Goal: Task Accomplishment & Management: Manage account settings

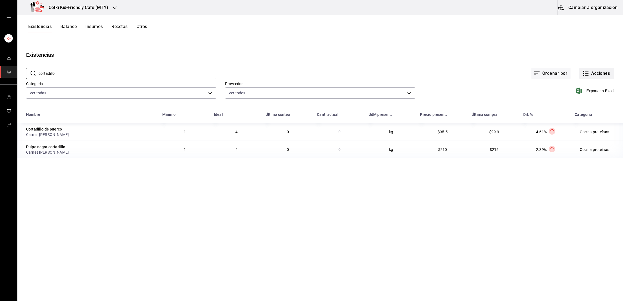
type input "cortadillo"
click at [598, 72] on button "Acciones" at bounding box center [596, 73] width 35 height 11
click at [591, 131] on span "Merma" at bounding box center [591, 132] width 46 height 6
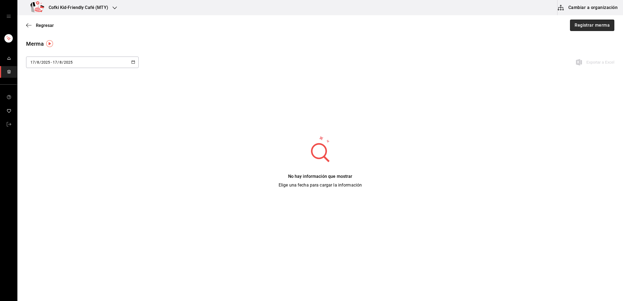
click at [585, 29] on button "Registrar merma" at bounding box center [592, 25] width 44 height 11
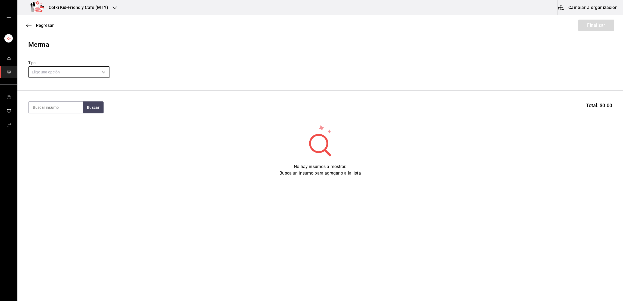
click at [108, 71] on body "Cofki Kid-Friendly Café (MTY) Cambiar a organización Regresar Finalizar Merma T…" at bounding box center [311, 135] width 623 height 270
click at [67, 124] on li "Echado a perder" at bounding box center [69, 124] width 81 height 9
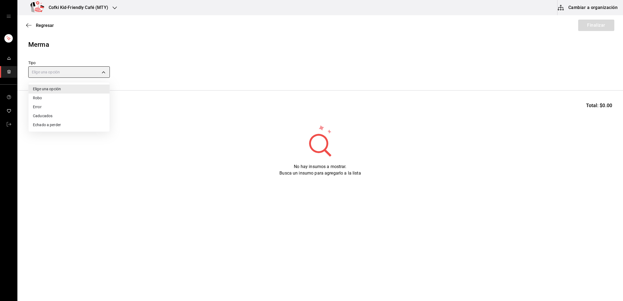
type input "SPOILED"
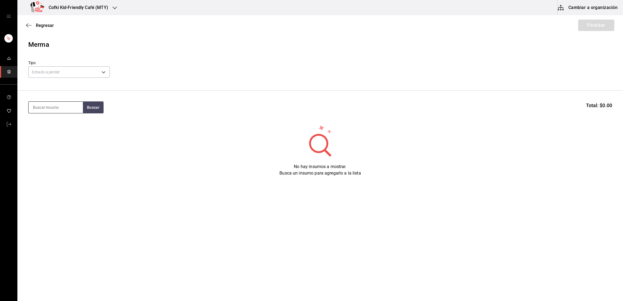
click at [65, 113] on input at bounding box center [56, 107] width 54 height 11
type input "arroz"
click at [87, 101] on section "arroz Buscar Total: $0.00" at bounding box center [319, 107] width 605 height 34
click at [87, 102] on section "arroz Buscar Total: $0.00" at bounding box center [319, 107] width 605 height 34
click at [87, 102] on button "Buscar" at bounding box center [93, 107] width 21 height 12
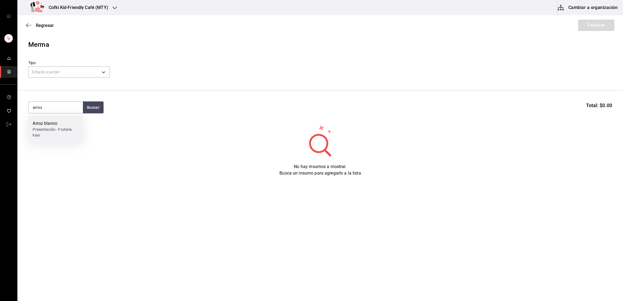
click at [62, 130] on div "Presentación - Fruteria kaio" at bounding box center [56, 132] width 46 height 11
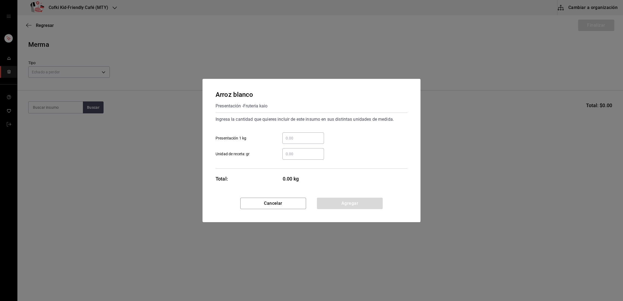
click at [302, 139] on input "​ Presentación 1 kg" at bounding box center [303, 138] width 42 height 7
type input "1.5"
click at [368, 126] on div "Ingresa la cantidad que quieres incluir de este insumo en sus distintas unidade…" at bounding box center [311, 137] width 192 height 45
click at [347, 203] on button "Agregar" at bounding box center [350, 203] width 66 height 11
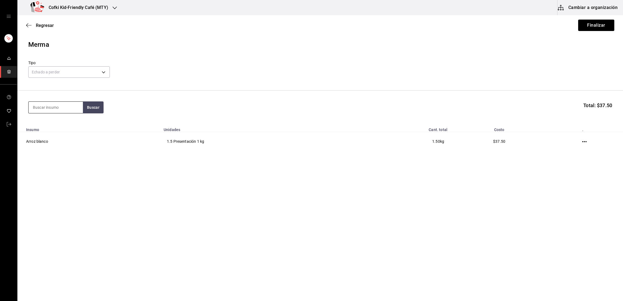
click at [59, 106] on input at bounding box center [56, 107] width 54 height 11
type input "brocoli"
click at [91, 111] on button "Buscar" at bounding box center [93, 107] width 21 height 12
click at [74, 125] on div "Brocoli" at bounding box center [56, 123] width 46 height 7
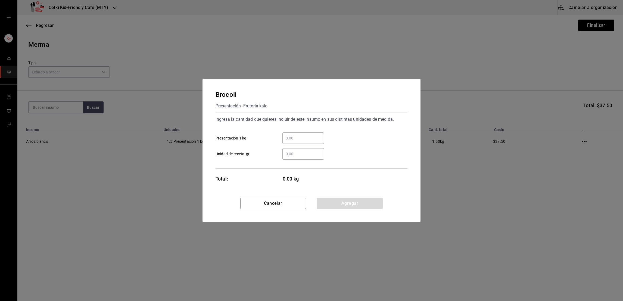
click at [287, 136] on input "​ Presentación 1 kg" at bounding box center [303, 138] width 42 height 7
type input "0.70"
click at [362, 196] on div "Brocoli Presentación - Fruteria kaio Ingresa la cantidad que quieres incluir de…" at bounding box center [311, 138] width 218 height 119
click at [363, 200] on button "Agregar" at bounding box center [350, 203] width 66 height 11
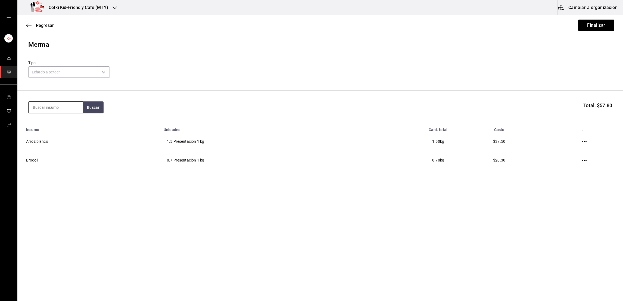
click at [66, 105] on input at bounding box center [56, 107] width 54 height 11
type input "calabaza"
click at [103, 108] on button "Buscar" at bounding box center [93, 107] width 21 height 12
click at [57, 130] on div "Presentación - Fruteria kaio" at bounding box center [56, 132] width 46 height 11
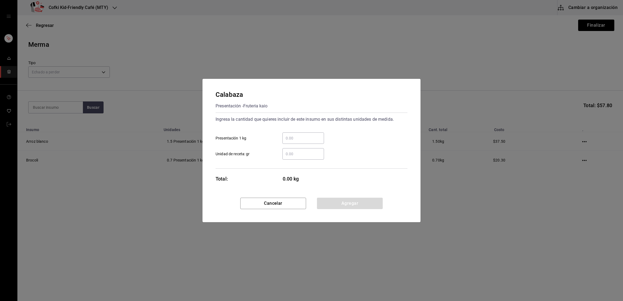
click at [310, 137] on input "​ Presentación 1 kg" at bounding box center [303, 138] width 42 height 7
type input "0.50"
click at [346, 206] on button "Agregar" at bounding box center [350, 203] width 66 height 11
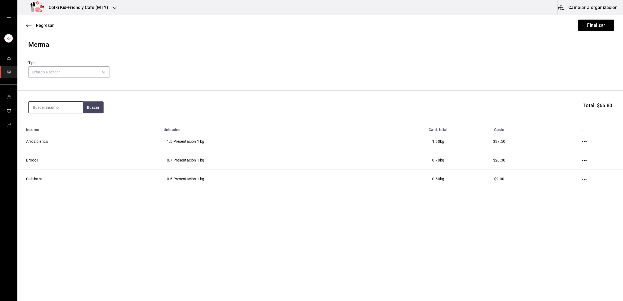
click at [58, 109] on input at bounding box center [56, 107] width 54 height 11
type input "tomate s"
click at [95, 106] on button "Buscar" at bounding box center [93, 107] width 21 height 12
click at [49, 126] on div "Tomate saladet" at bounding box center [56, 123] width 46 height 7
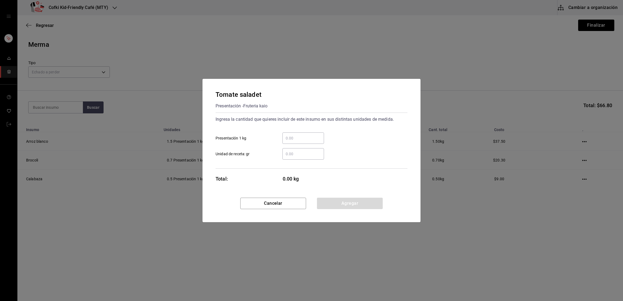
click at [292, 137] on input "​ Presentación 1 kg" at bounding box center [303, 138] width 42 height 7
type input "2"
click at [356, 133] on div "2 ​ Presentación 1 kg" at bounding box center [309, 136] width 196 height 16
click at [344, 202] on button "Agregar" at bounding box center [350, 203] width 66 height 11
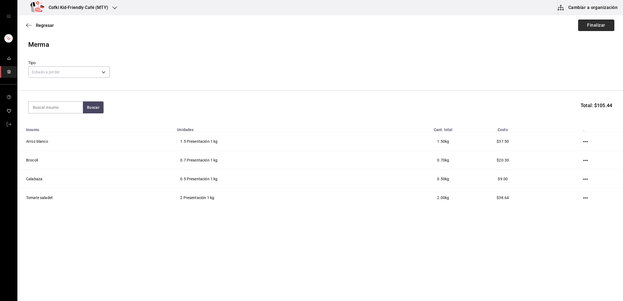
click at [597, 29] on button "Finalizar" at bounding box center [596, 25] width 36 height 11
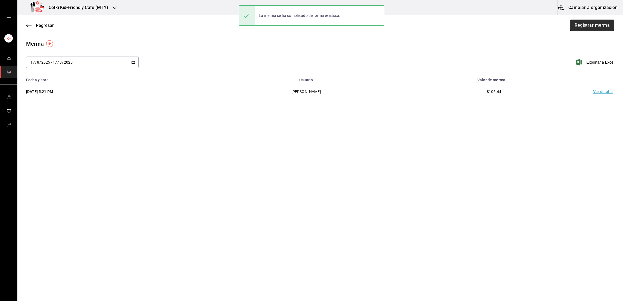
click at [574, 24] on button "Registrar merma" at bounding box center [592, 25] width 44 height 11
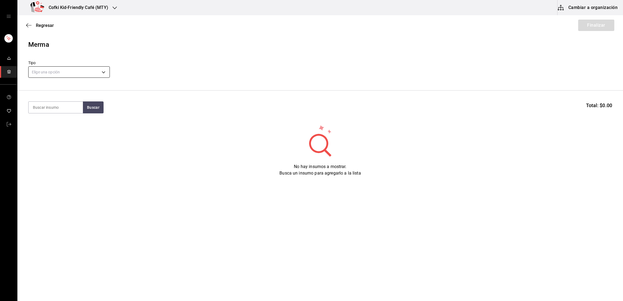
click at [97, 70] on body "Cofki Kid-Friendly Café (MTY) Cambiar a organización Regresar Finalizar Merma T…" at bounding box center [311, 135] width 623 height 270
click at [62, 115] on li "Caducados" at bounding box center [69, 115] width 81 height 9
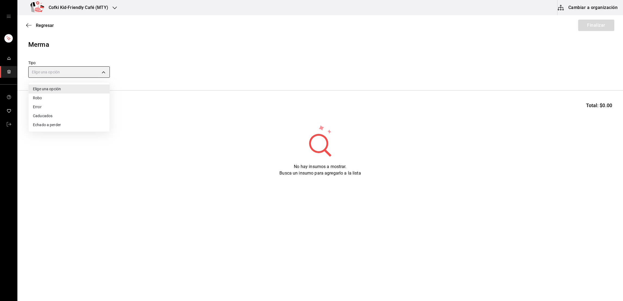
type input "EXPIRED"
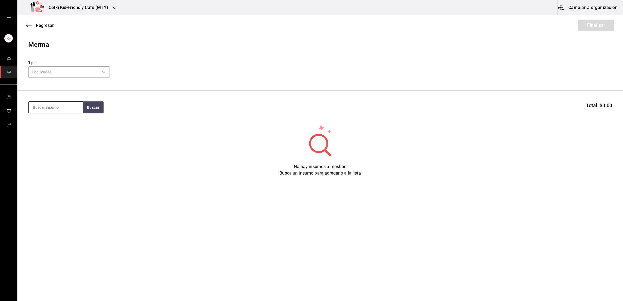
click at [58, 111] on input at bounding box center [56, 107] width 54 height 11
type input "fresa"
click at [89, 109] on button "Buscar" at bounding box center [93, 107] width 21 height 12
click at [60, 131] on div "Domo con 454 gramos de fresa - Fruteria kaio" at bounding box center [56, 132] width 46 height 11
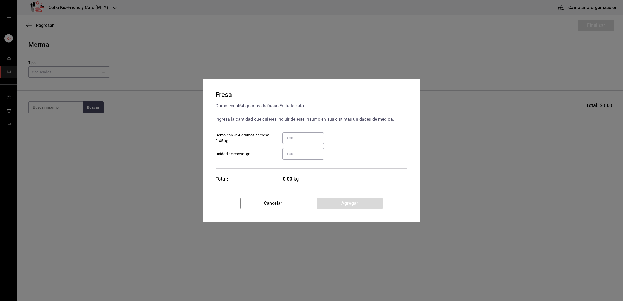
click at [287, 142] on div "​" at bounding box center [303, 137] width 42 height 11
click at [287, 141] on input "​ Domo con 454 gramos de fresa 0.45 kg" at bounding box center [303, 138] width 42 height 7
type input "0.65"
click at [352, 199] on button "Agregar" at bounding box center [350, 203] width 66 height 11
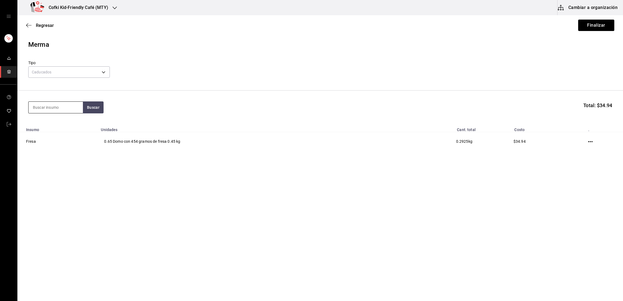
click at [65, 107] on input at bounding box center [56, 107] width 54 height 11
type input "cebolla morada"
click at [92, 109] on button "Buscar" at bounding box center [93, 107] width 21 height 12
click at [68, 120] on div "Cebolla morada" at bounding box center [56, 123] width 46 height 7
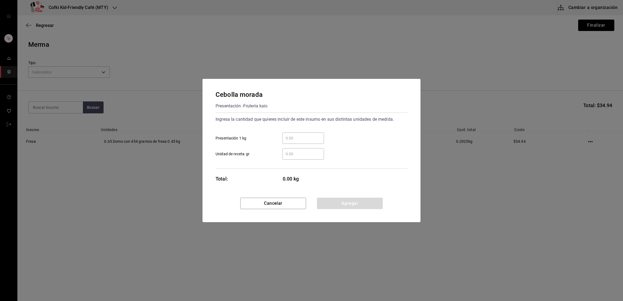
click at [303, 135] on input "​ Presentación 1 kg" at bounding box center [303, 138] width 42 height 7
type input "1.2"
click at [343, 130] on div "1.2 ​ Presentación 1 kg" at bounding box center [309, 136] width 196 height 16
click at [348, 204] on button "Agregar" at bounding box center [350, 203] width 66 height 11
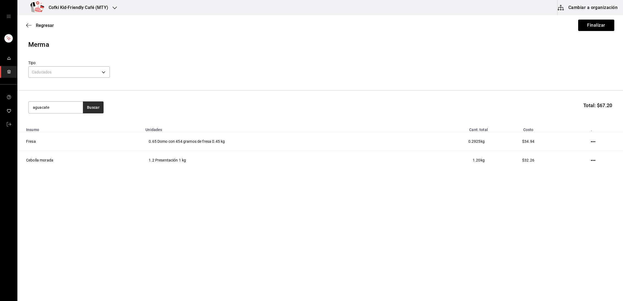
type input "aguacate"
click at [92, 106] on button "Buscar" at bounding box center [93, 107] width 21 height 12
click at [71, 124] on div "Aguacate" at bounding box center [56, 123] width 46 height 7
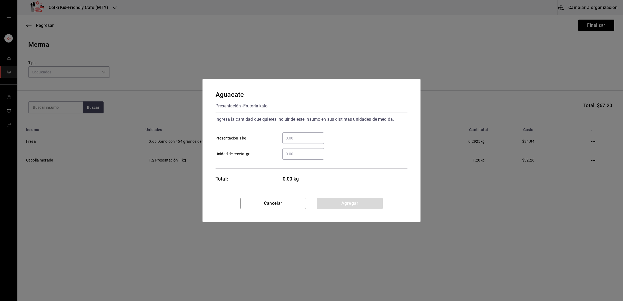
click at [313, 144] on div "​ Unidad de receta: gr" at bounding box center [309, 152] width 196 height 16
click at [309, 138] on input "​ Presentación 1 kg" at bounding box center [303, 138] width 42 height 7
type input "1.3"
click at [349, 129] on div "1.3 ​ Presentación 1 kg" at bounding box center [309, 136] width 196 height 16
click at [356, 203] on button "Agregar" at bounding box center [350, 203] width 66 height 11
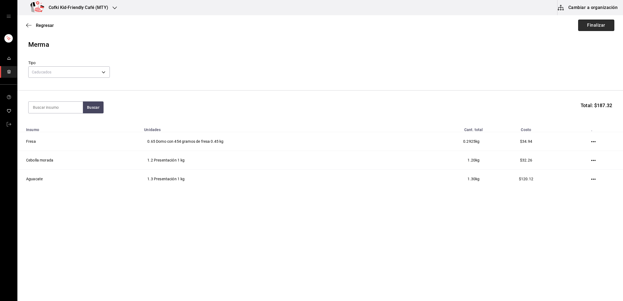
click at [594, 30] on button "Finalizar" at bounding box center [596, 25] width 36 height 11
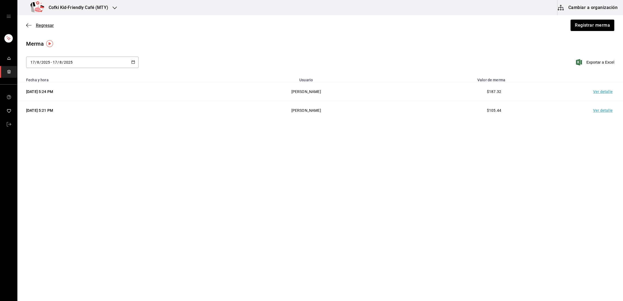
click at [44, 23] on span "Regresar" at bounding box center [45, 25] width 18 height 5
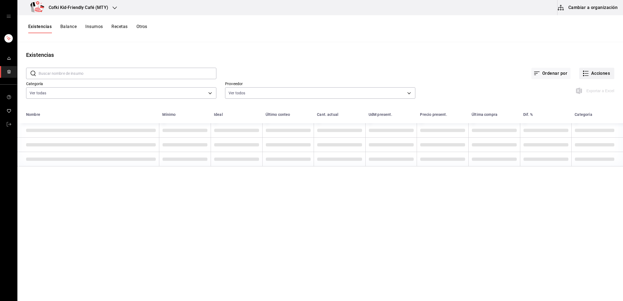
click at [604, 73] on button "Acciones" at bounding box center [596, 73] width 35 height 11
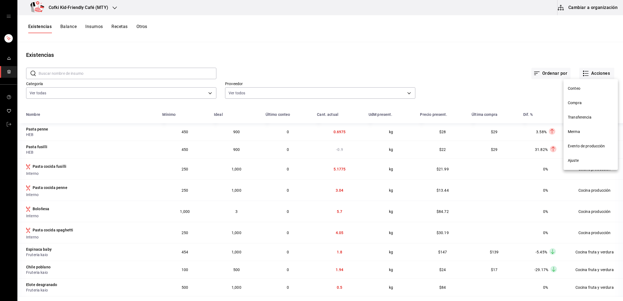
click at [583, 142] on li "Evento de producción" at bounding box center [590, 146] width 54 height 14
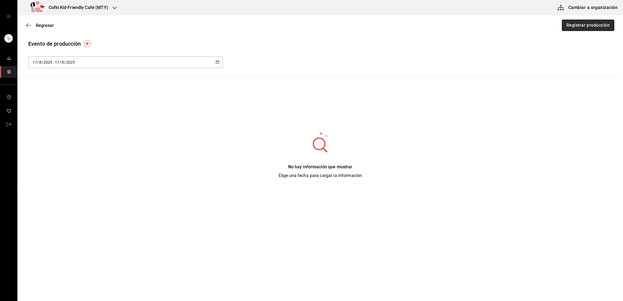
click at [571, 26] on button "Registrar producción" at bounding box center [588, 25] width 52 height 11
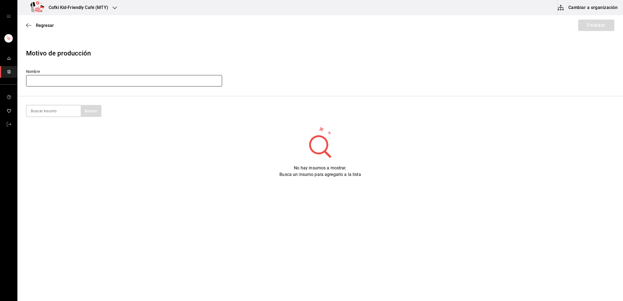
click at [189, 84] on input "text" at bounding box center [124, 80] width 196 height 11
type input "Producción cocina 17-08-25"
click at [54, 110] on input at bounding box center [53, 110] width 54 height 11
click at [71, 109] on input "pasta" at bounding box center [53, 110] width 54 height 11
type input "pasta"
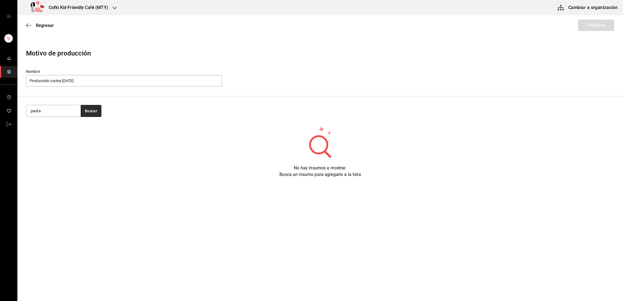
click at [98, 110] on button "Buscar" at bounding box center [91, 111] width 21 height 12
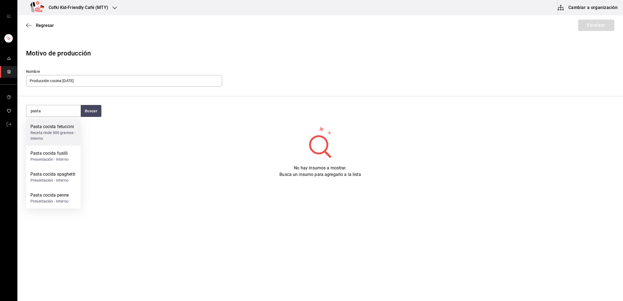
click at [65, 136] on div "Receta rinde 900 gramos - Interno" at bounding box center [53, 135] width 46 height 11
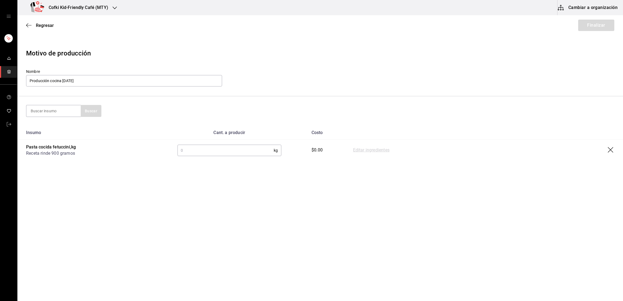
click at [222, 153] on input "text" at bounding box center [225, 150] width 96 height 11
type input "9"
click at [366, 153] on link "Editar ingredientes" at bounding box center [371, 150] width 36 height 7
type input ".90"
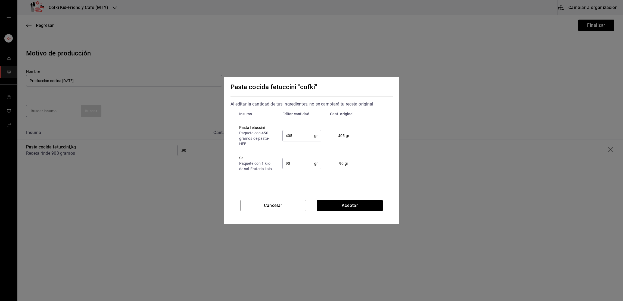
click at [290, 136] on input "405" at bounding box center [298, 135] width 32 height 11
type input "450"
click at [334, 206] on button "Aceptar" at bounding box center [350, 205] width 66 height 11
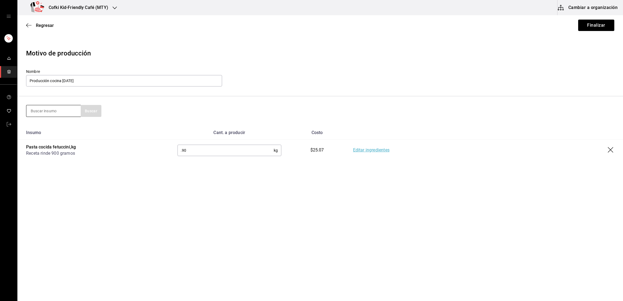
click at [48, 106] on input at bounding box center [53, 110] width 54 height 11
type input "spa"
click at [88, 113] on button "Buscar" at bounding box center [91, 111] width 21 height 12
click at [69, 125] on div "Pasta cocida spaghetti" at bounding box center [52, 126] width 45 height 7
click at [206, 172] on input "text" at bounding box center [225, 171] width 96 height 11
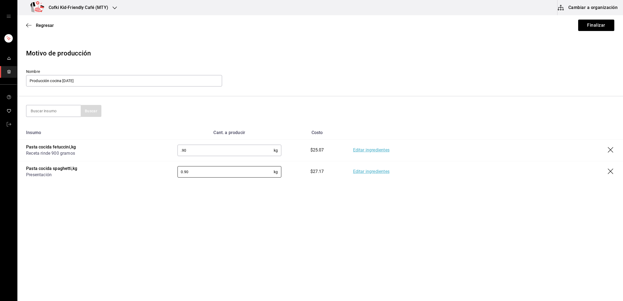
click at [369, 170] on link "Editar ingredientes" at bounding box center [371, 171] width 36 height 7
type input ".90"
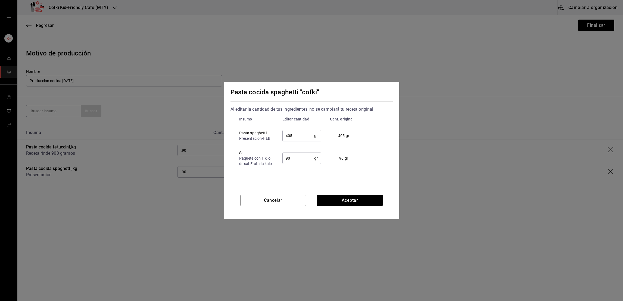
click at [303, 136] on input "405" at bounding box center [298, 135] width 32 height 11
type input "450"
click at [345, 202] on button "Aceptar" at bounding box center [350, 200] width 66 height 11
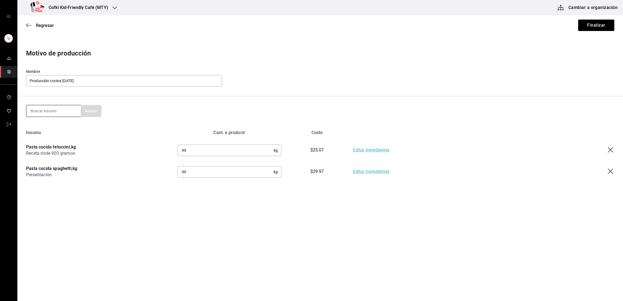
click at [42, 112] on input at bounding box center [53, 110] width 54 height 11
type input "pancakes"
click at [93, 105] on button "Buscar" at bounding box center [91, 111] width 21 height 12
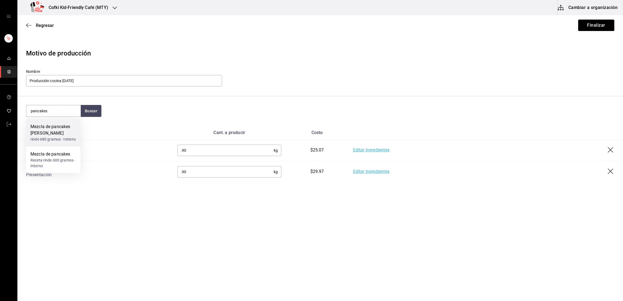
click at [70, 133] on div "Mezcla de pancakes de avena" at bounding box center [53, 129] width 46 height 13
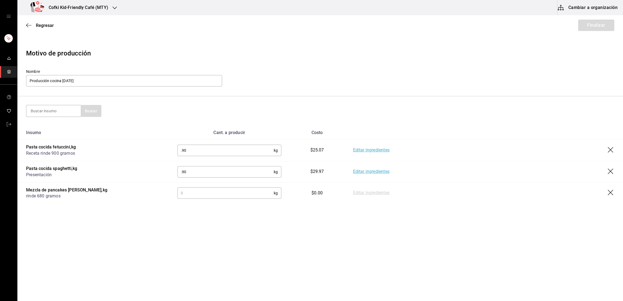
click at [187, 194] on input "text" at bounding box center [225, 192] width 96 height 11
type input "1.2"
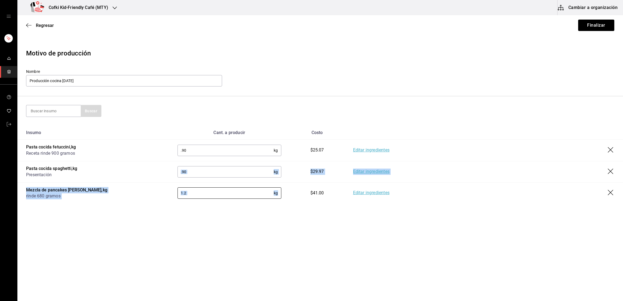
drag, startPoint x: 278, startPoint y: 187, endPoint x: 133, endPoint y: 132, distance: 155.6
click at [133, 132] on table "Insumo Cant. a producir Costo Pasta cocida fetuccini , kg Receta rinde 900 gram…" at bounding box center [319, 165] width 605 height 78
click at [46, 109] on input at bounding box center [53, 110] width 54 height 11
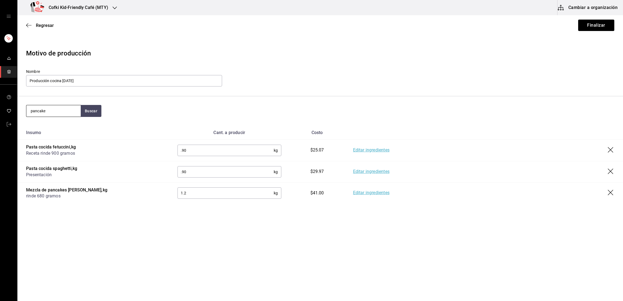
type input "pancakes"
click at [49, 127] on div "Mezcla de pancakes" at bounding box center [53, 126] width 46 height 7
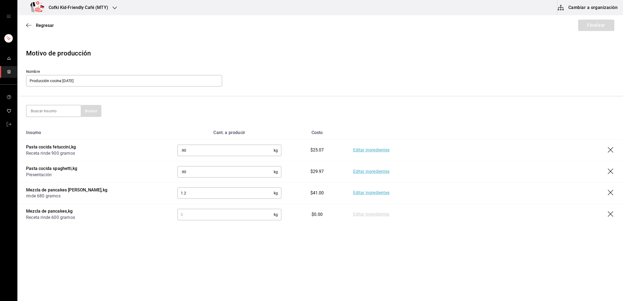
click at [201, 215] on input "text" at bounding box center [225, 214] width 96 height 11
type input "1.8"
click at [596, 25] on button "Finalizar" at bounding box center [596, 25] width 36 height 11
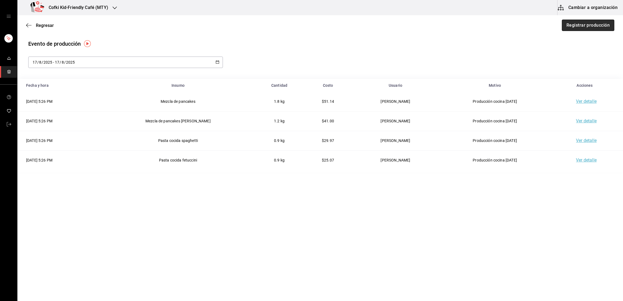
click at [562, 22] on button "Registrar producción" at bounding box center [588, 25] width 52 height 11
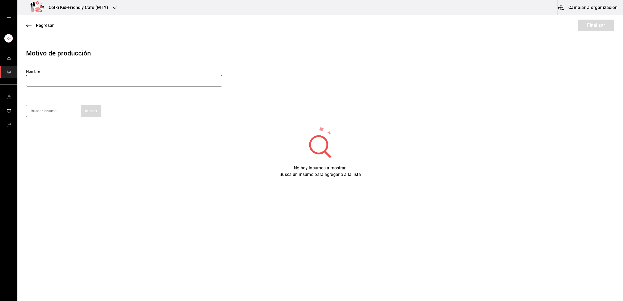
click at [165, 76] on input "text" at bounding box center [124, 80] width 196 height 11
type input "Producción cocina 17-08-25"
click at [49, 110] on input at bounding box center [53, 110] width 54 height 11
type input "Mezcla de l"
click at [90, 112] on button "Buscar" at bounding box center [91, 111] width 21 height 12
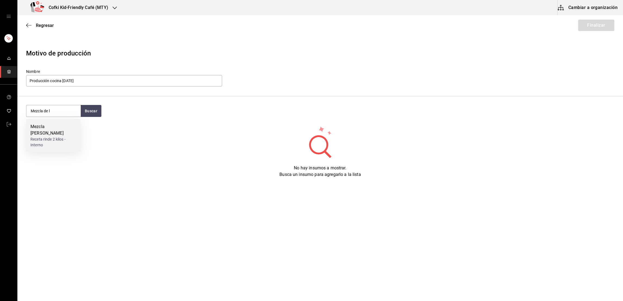
click at [67, 127] on div "Mezcla de lechuga" at bounding box center [53, 129] width 46 height 13
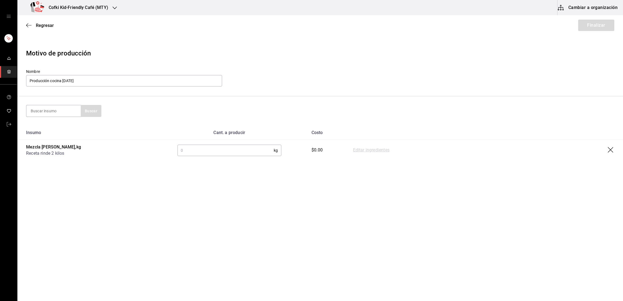
click at [229, 146] on input "text" at bounding box center [225, 150] width 96 height 11
type input "2"
click at [364, 147] on link "Editar ingredientes" at bounding box center [371, 150] width 36 height 7
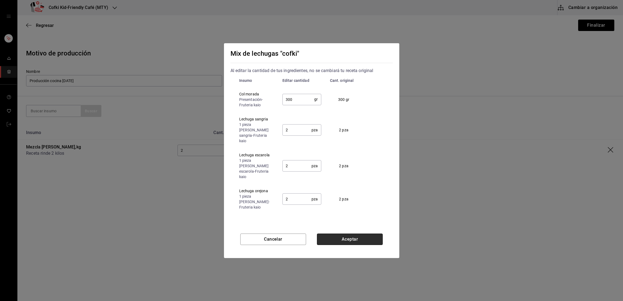
click at [332, 235] on button "Aceptar" at bounding box center [350, 238] width 66 height 11
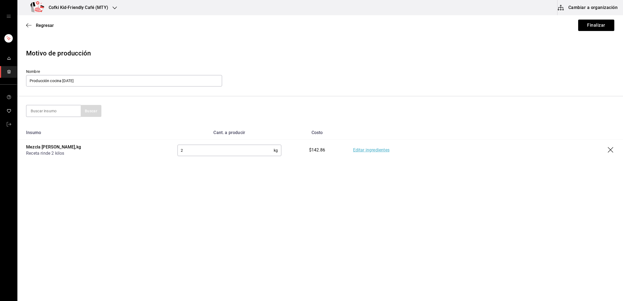
click at [591, 31] on div "Regresar Finalizar" at bounding box center [319, 25] width 605 height 20
click at [591, 30] on button "Finalizar" at bounding box center [596, 25] width 36 height 11
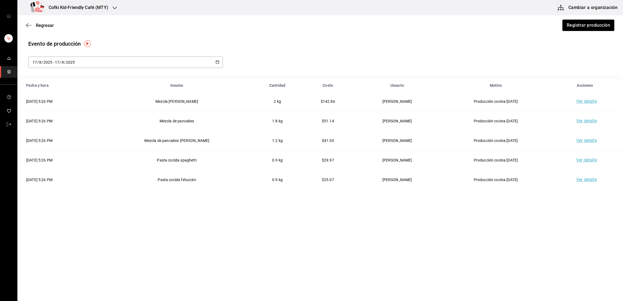
click at [87, 5] on h3 "Cofki Kid-Friendly Café (MTY)" at bounding box center [76, 7] width 64 height 7
click at [68, 23] on div "Cofki Cafe ([GEOGRAPHIC_DATA])" at bounding box center [58, 24] width 73 height 6
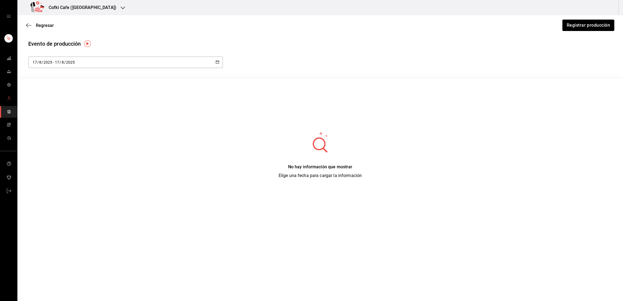
click at [8, 102] on link "mailbox folders" at bounding box center [8, 99] width 17 height 12
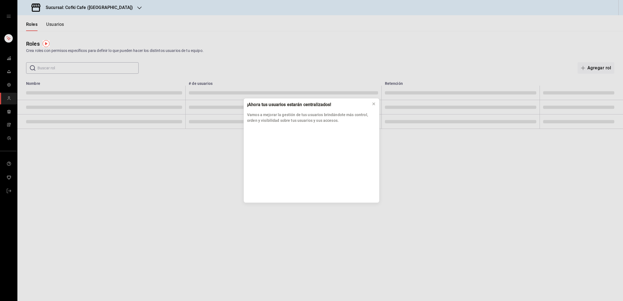
click at [10, 109] on div "¡Ahora tus usuarios estarán centralizados! Vamos a mejorar la gestión de tus us…" at bounding box center [311, 150] width 623 height 301
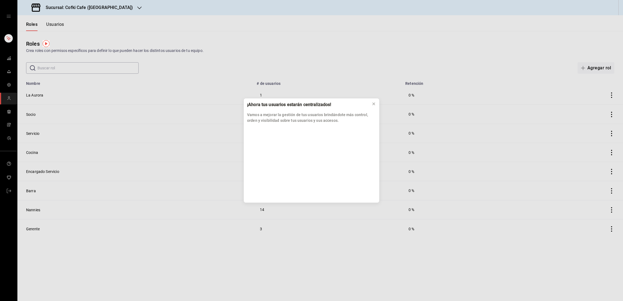
click at [8, 111] on div "¡Ahora tus usuarios estarán centralizados! Vamos a mejorar la gestión de tus us…" at bounding box center [311, 150] width 623 height 301
click at [371, 106] on button at bounding box center [373, 103] width 9 height 9
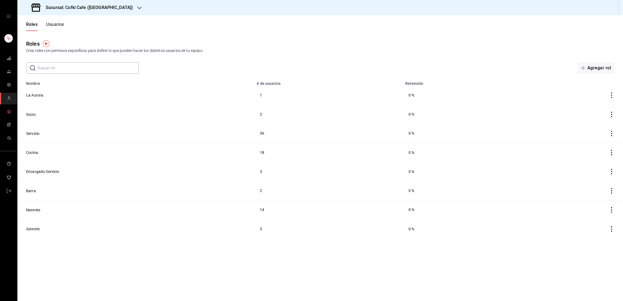
click at [7, 114] on span "mailbox folders" at bounding box center [9, 111] width 4 height 7
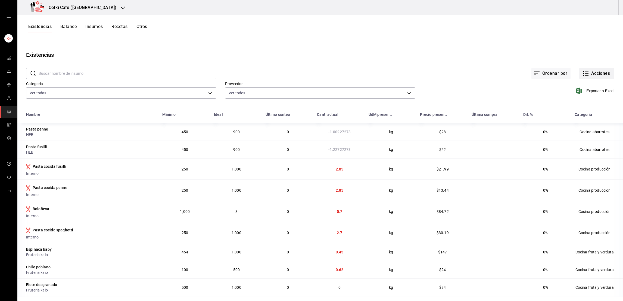
click at [589, 75] on button "Acciones" at bounding box center [596, 73] width 35 height 11
click at [582, 91] on span "Conteo" at bounding box center [591, 89] width 46 height 6
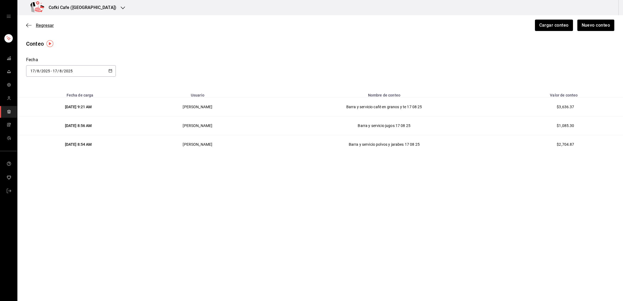
click at [39, 27] on span "Regresar" at bounding box center [45, 25] width 18 height 5
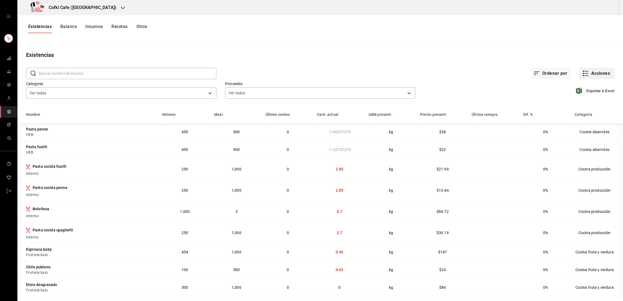
click at [594, 76] on button "Acciones" at bounding box center [596, 73] width 35 height 11
click at [582, 145] on span "Evento de producción" at bounding box center [591, 146] width 46 height 6
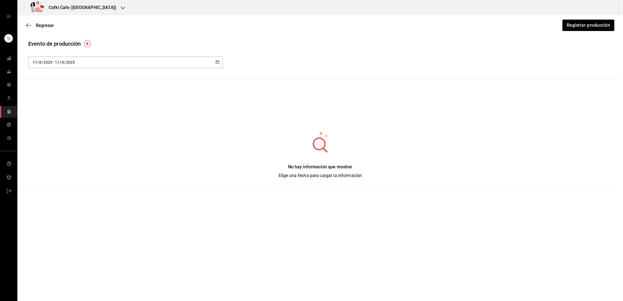
click at [106, 62] on div "[DATE] [DATE] - [DATE] [DATE]" at bounding box center [125, 62] width 195 height 11
click at [51, 140] on li "Rango de fechas" at bounding box center [53, 140] width 51 height 12
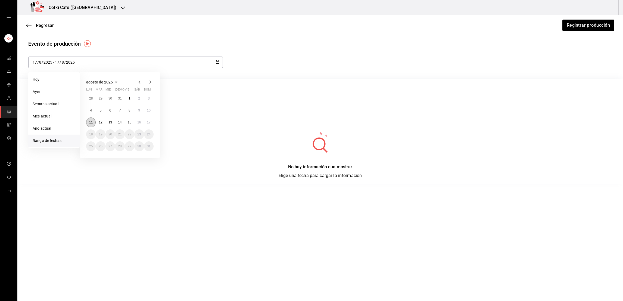
click at [89, 123] on button "11" at bounding box center [91, 122] width 10 height 10
click at [147, 122] on abbr "17" at bounding box center [149, 122] width 4 height 4
type input "[DATE]"
type input "11"
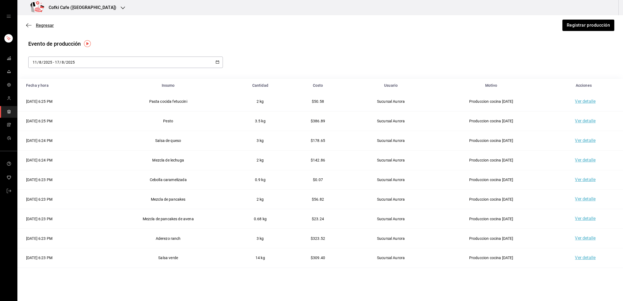
click at [45, 25] on span "Regresar" at bounding box center [45, 25] width 18 height 5
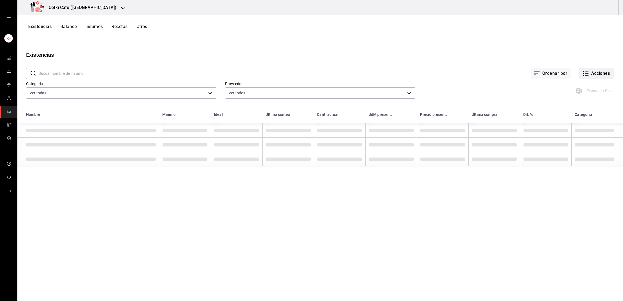
click at [595, 74] on button "Acciones" at bounding box center [596, 73] width 35 height 11
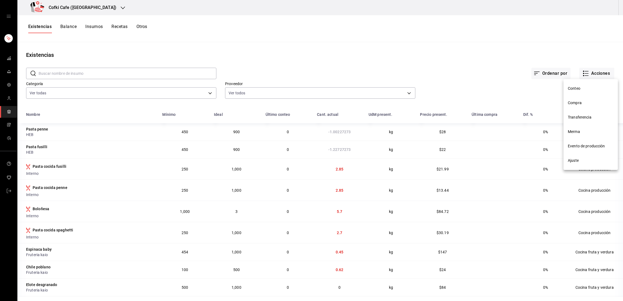
click at [588, 104] on span "Compra" at bounding box center [591, 103] width 46 height 6
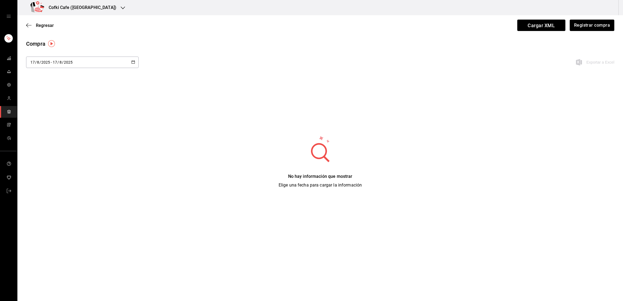
click at [126, 64] on div "[DATE] [DATE] - [DATE] [DATE]" at bounding box center [82, 62] width 112 height 11
click at [59, 164] on li "Rango de fechas" at bounding box center [51, 165] width 51 height 12
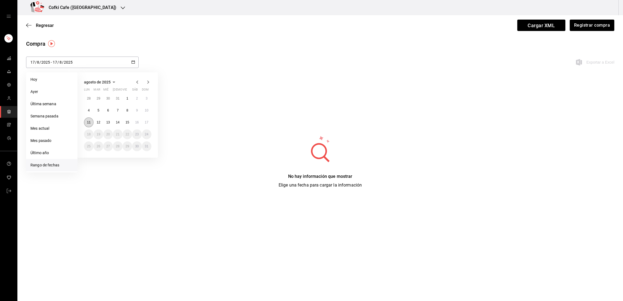
click at [86, 124] on button "11" at bounding box center [89, 122] width 10 height 10
click at [148, 124] on button "17" at bounding box center [147, 122] width 10 height 10
type input "[DATE]"
type input "11"
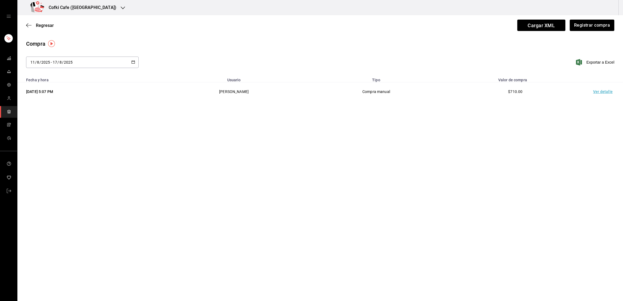
click at [607, 93] on td "Ver detalle" at bounding box center [604, 91] width 38 height 19
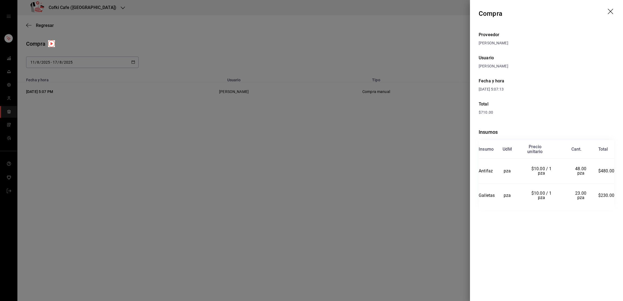
click at [389, 95] on div at bounding box center [311, 150] width 623 height 301
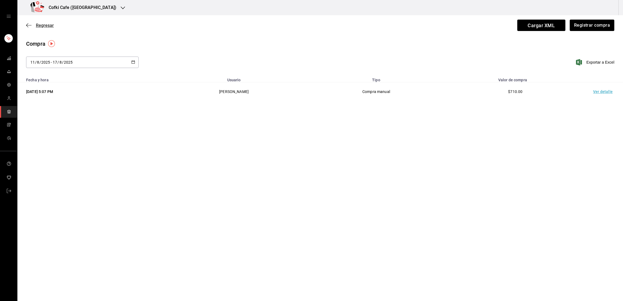
click at [36, 26] on span "Regresar" at bounding box center [45, 25] width 18 height 5
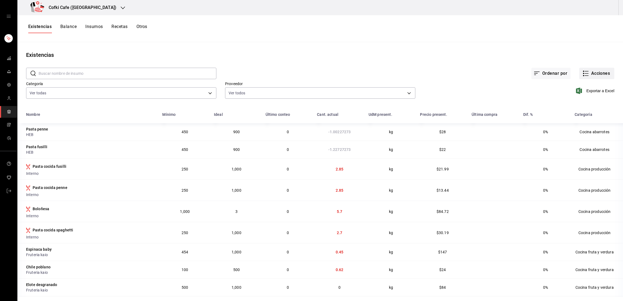
click at [588, 73] on button "Acciones" at bounding box center [596, 73] width 35 height 11
click at [582, 135] on li "Merma" at bounding box center [590, 131] width 54 height 14
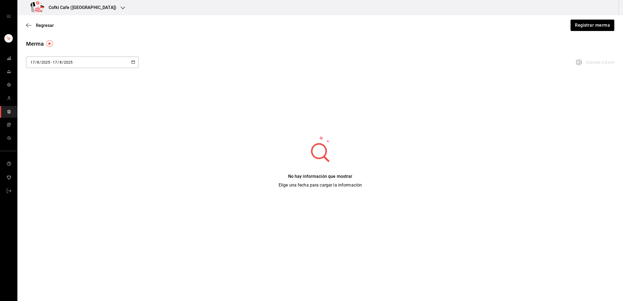
click at [131, 65] on div "[DATE] [DATE] - [DATE] [DATE]" at bounding box center [82, 62] width 112 height 11
click at [50, 164] on li "Rango de fechas" at bounding box center [51, 165] width 51 height 12
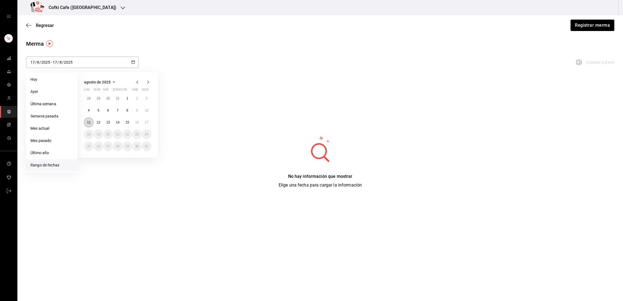
click at [89, 121] on abbr "11" at bounding box center [89, 122] width 4 height 4
click at [149, 123] on button "17" at bounding box center [147, 122] width 10 height 10
type input "[DATE]"
type input "11"
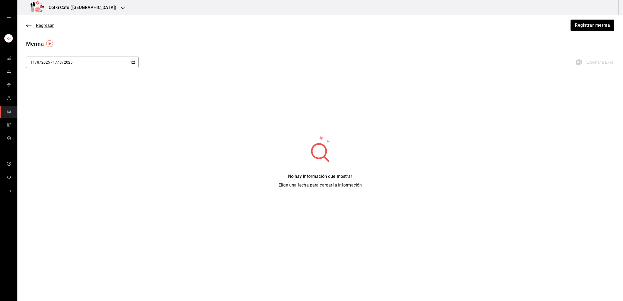
click at [47, 27] on span "Regresar" at bounding box center [45, 25] width 18 height 5
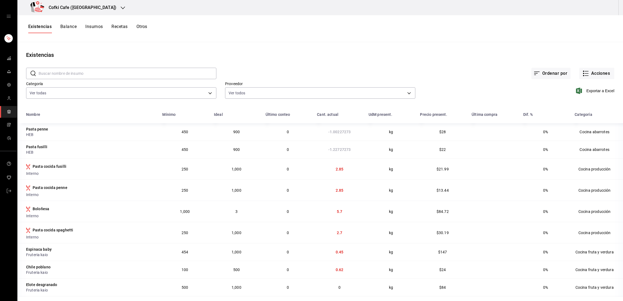
click at [608, 75] on div "​ ​ Ordenar por Acciones Categoría Ver todas 4c1c7c43-2959-4713-a3b9-c4f8523f31…" at bounding box center [319, 84] width 605 height 50
click at [603, 75] on button "Acciones" at bounding box center [596, 73] width 35 height 11
click at [435, 57] on div at bounding box center [311, 150] width 623 height 301
